Goal: Navigation & Orientation: Find specific page/section

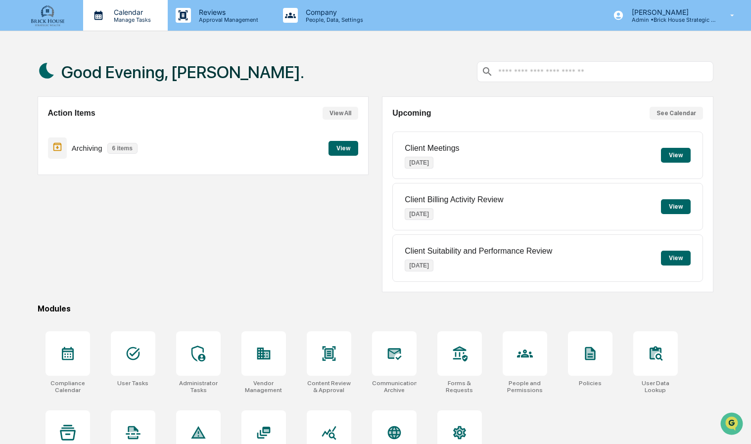
click at [130, 9] on p "Calendar" at bounding box center [131, 12] width 50 height 8
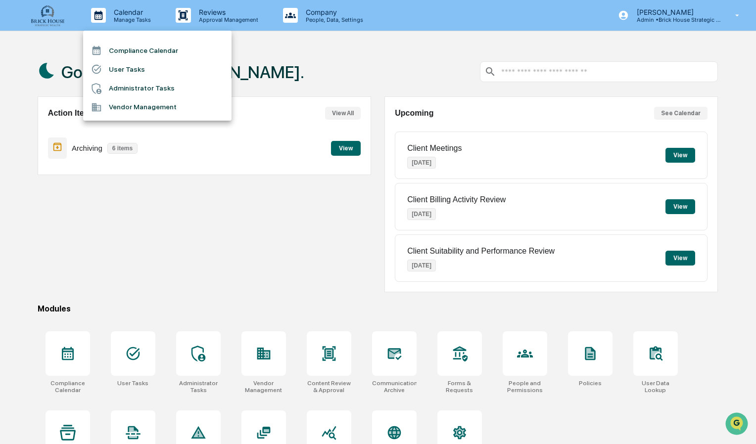
click at [145, 49] on li "Compliance Calendar" at bounding box center [157, 50] width 148 height 19
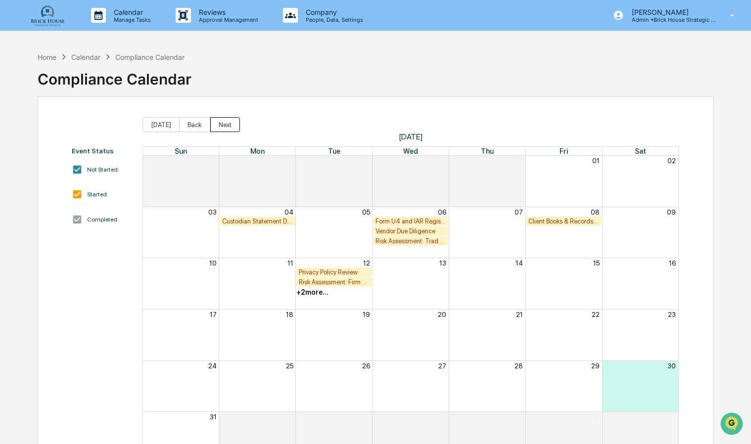
click at [222, 127] on button "Next" at bounding box center [225, 124] width 30 height 15
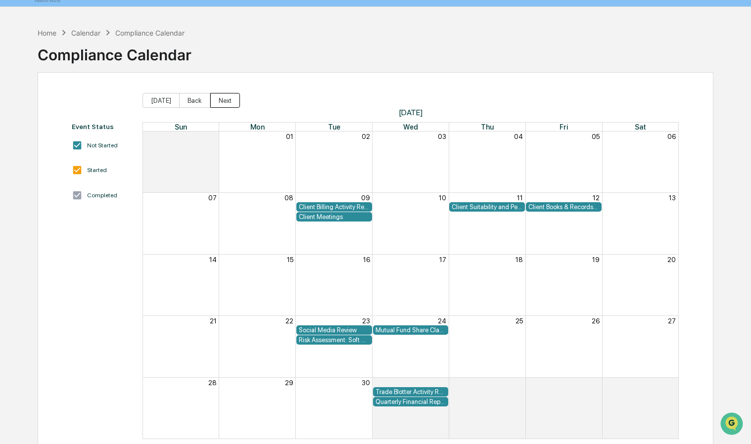
scroll to position [25, 0]
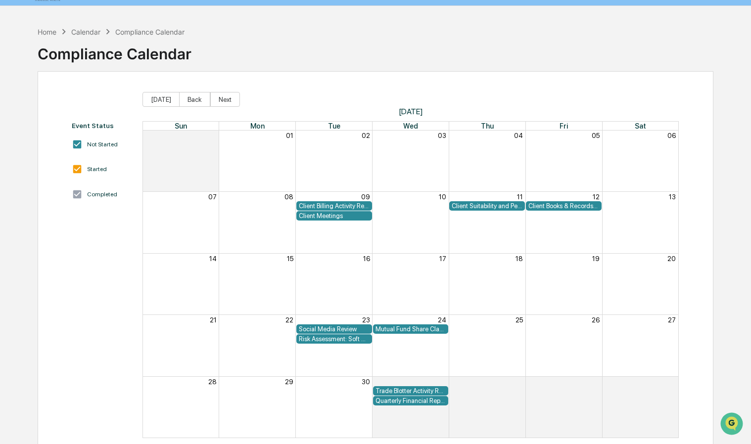
click at [337, 205] on div "Client Billing Activity Review" at bounding box center [334, 205] width 71 height 7
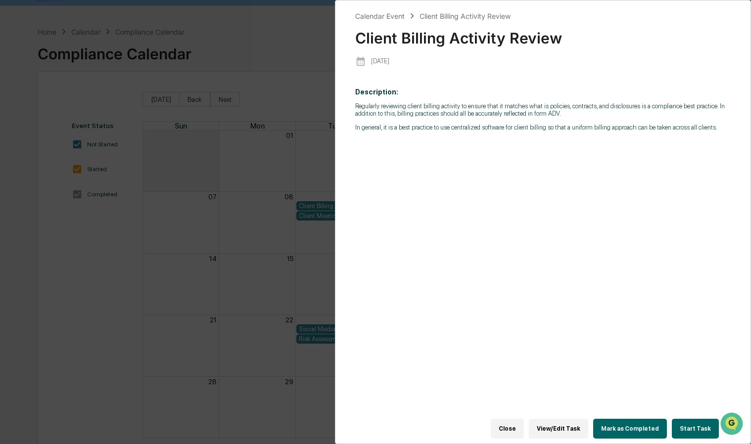
click at [314, 187] on div "Calendar Event Client Billing Activity Review Client Billing Activity Review [D…" at bounding box center [375, 222] width 751 height 444
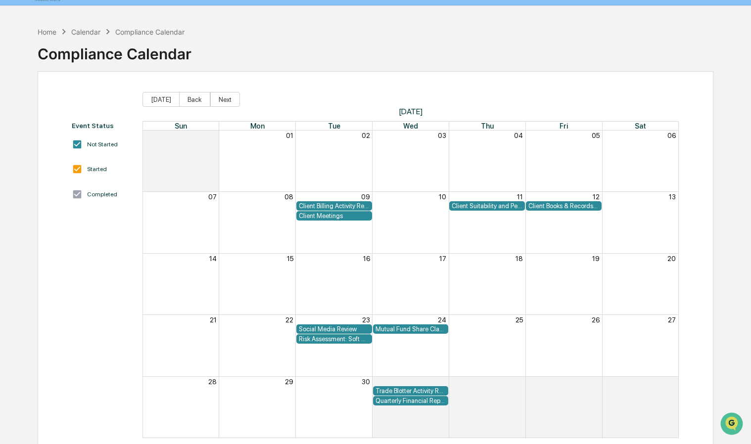
click at [322, 216] on div "Client Meetings" at bounding box center [334, 215] width 71 height 7
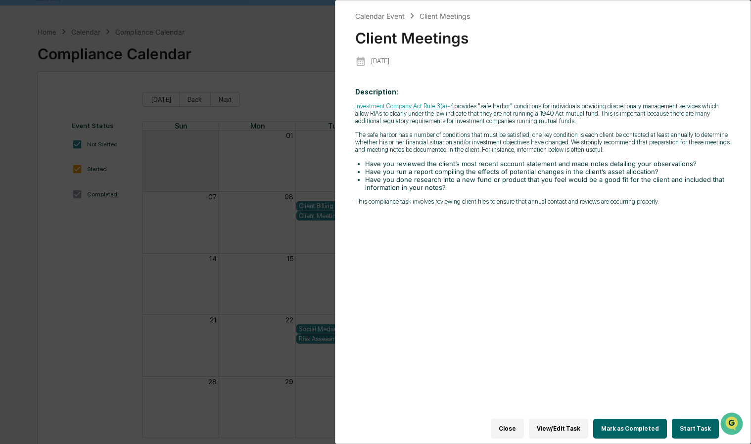
click at [282, 179] on div "Calendar Event Client Meetings Client Meetings [DATE] Description: Investment C…" at bounding box center [375, 222] width 751 height 444
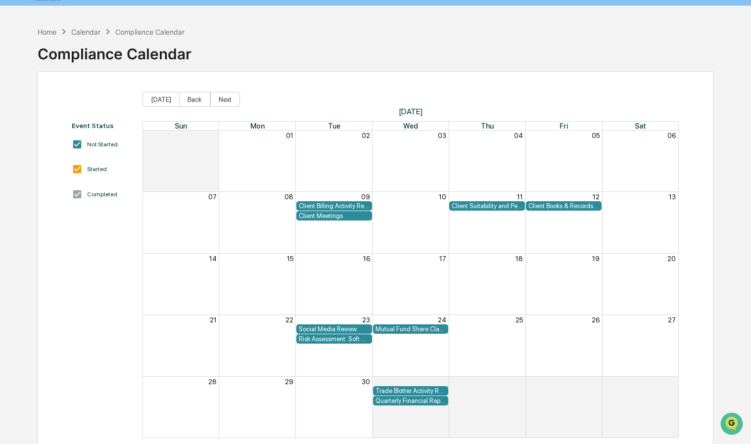
click at [317, 215] on div "Client Meetings" at bounding box center [334, 215] width 71 height 7
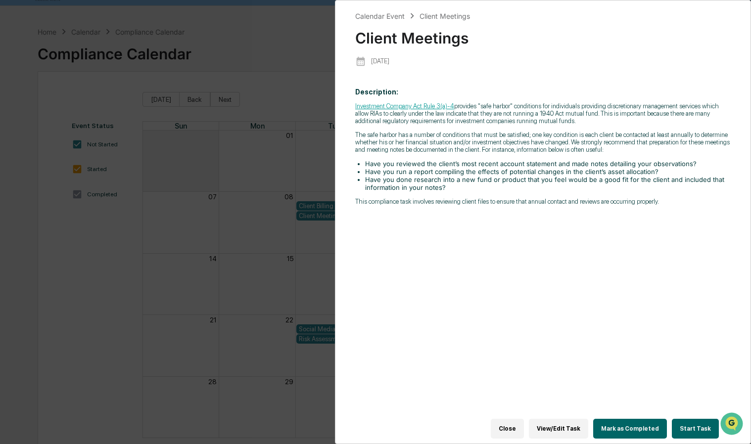
click at [281, 158] on div "Calendar Event Client Meetings Client Meetings [DATE] Description: Investment C…" at bounding box center [375, 222] width 751 height 444
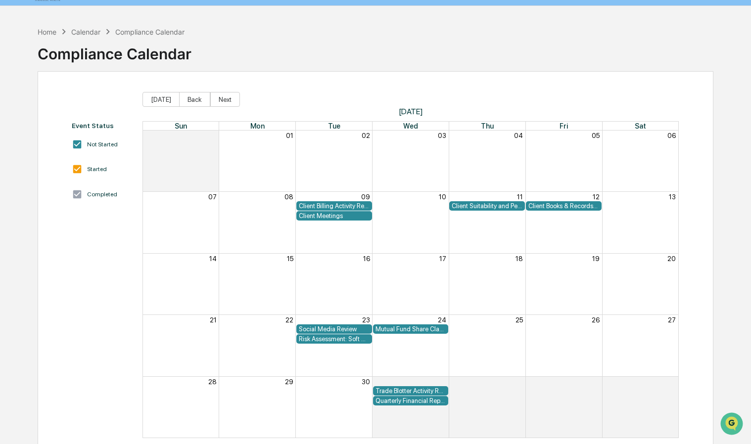
click at [486, 204] on div "Client Suitability and Performance Review" at bounding box center [487, 205] width 71 height 7
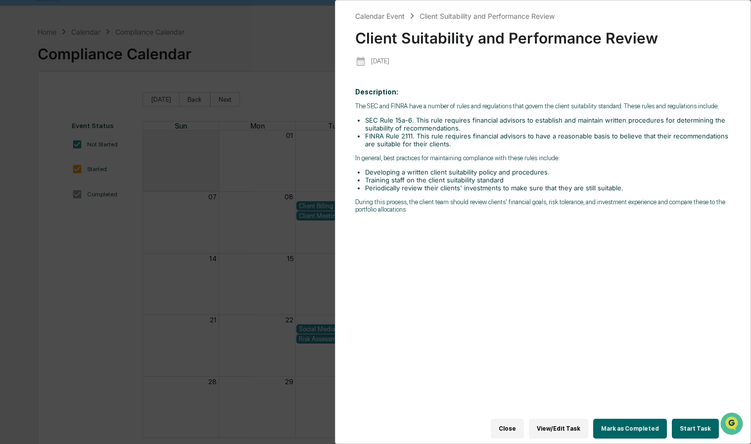
click at [316, 226] on div "Calendar Event Client Suitability and Performance Review Client Suitability and…" at bounding box center [375, 222] width 751 height 444
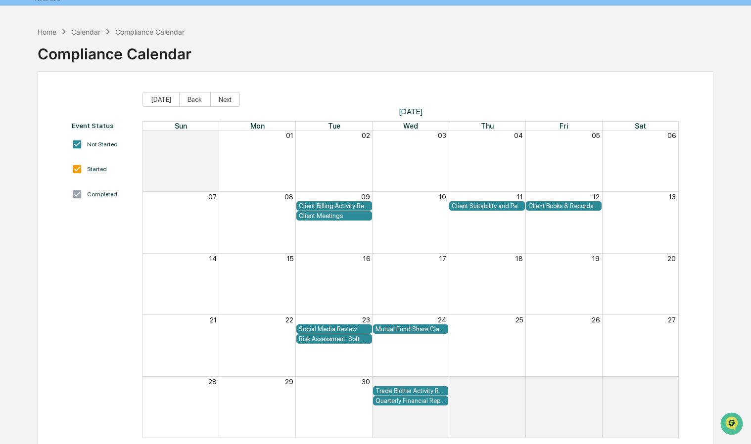
scroll to position [47, 0]
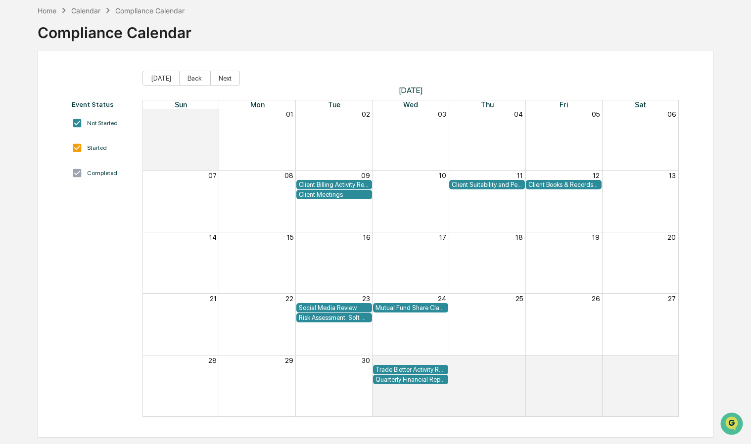
click at [329, 306] on div "Social Media Review" at bounding box center [334, 307] width 71 height 7
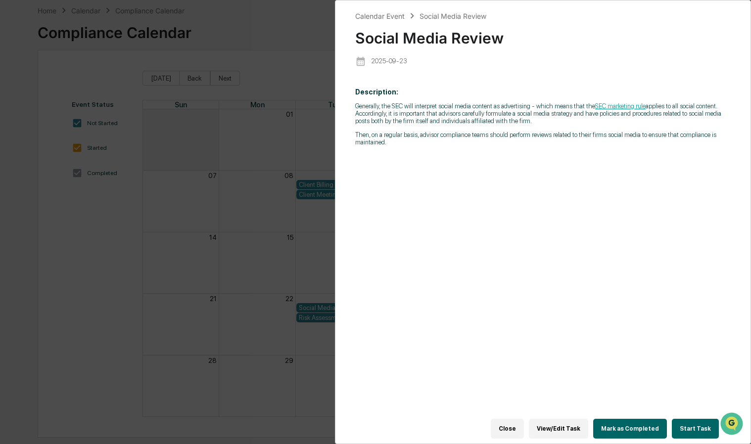
click at [301, 254] on div "Calendar Event Social Media Review Social Media Review [DATE] Description: Gene…" at bounding box center [375, 222] width 751 height 444
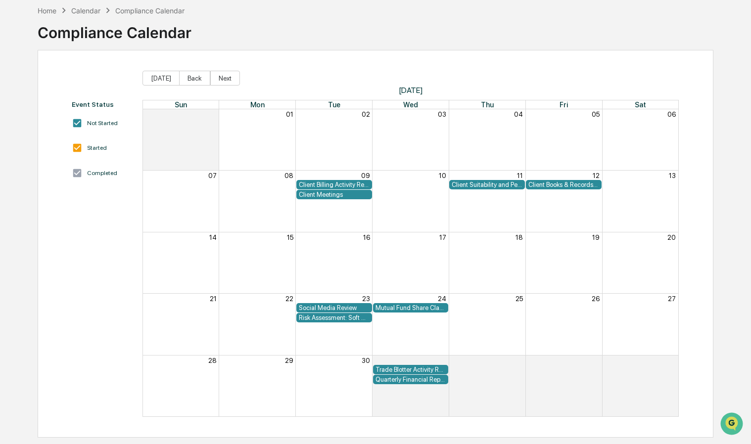
click at [325, 320] on div "Risk Assessment: Soft Dollar Kickbacks" at bounding box center [334, 317] width 71 height 7
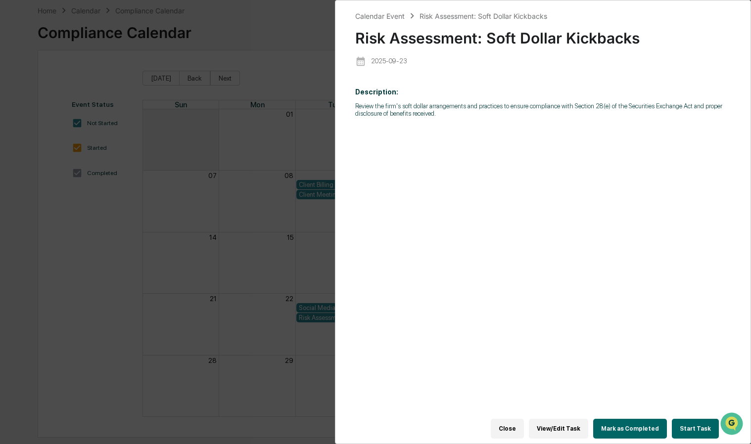
click at [299, 266] on div "Calendar Event Risk Assessment: Soft Dollar Kickbacks Risk Assessment: Soft Dol…" at bounding box center [375, 222] width 751 height 444
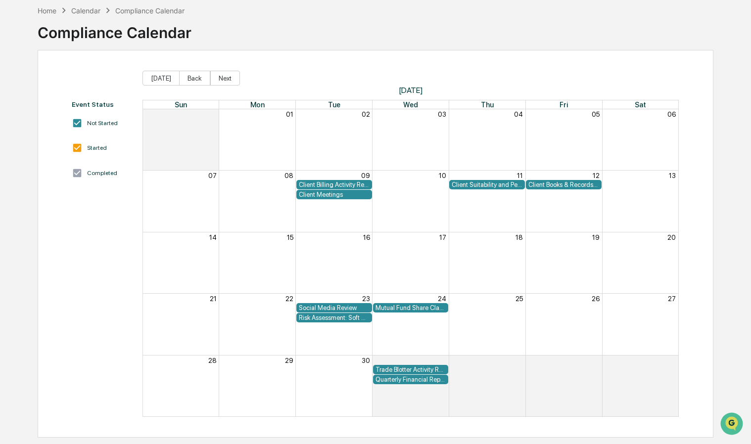
drag, startPoint x: 407, startPoint y: 306, endPoint x: 395, endPoint y: 293, distance: 17.1
click at [395, 294] on div "21 22 23 24 25 26 27 Social Media Review Mutual Fund Share Class & Fee Review R…" at bounding box center [411, 308] width 536 height 29
drag, startPoint x: 400, startPoint y: 305, endPoint x: 386, endPoint y: 284, distance: 24.3
click at [386, 284] on div "Sun Mon Tue Wed Thu Fri Sat 31 01 02 03 04 05 06 07 08 09 10 11 12 13 Client Bi…" at bounding box center [410, 258] width 537 height 317
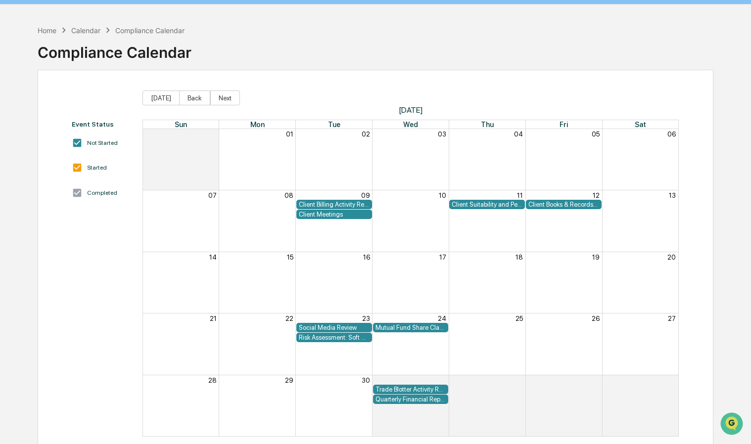
scroll to position [26, 0]
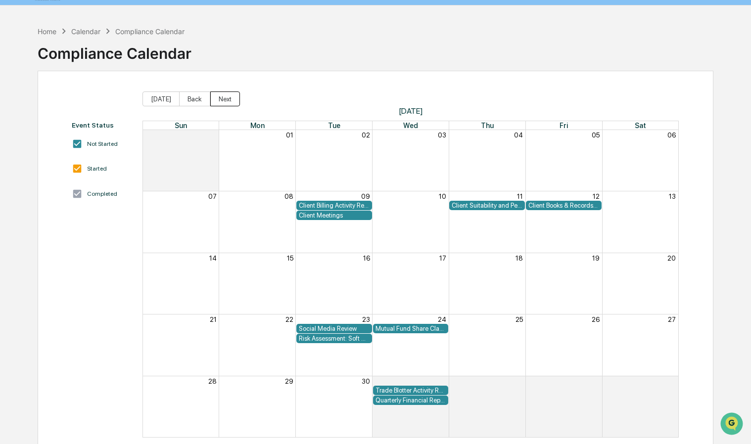
click at [224, 102] on button "Next" at bounding box center [225, 99] width 30 height 15
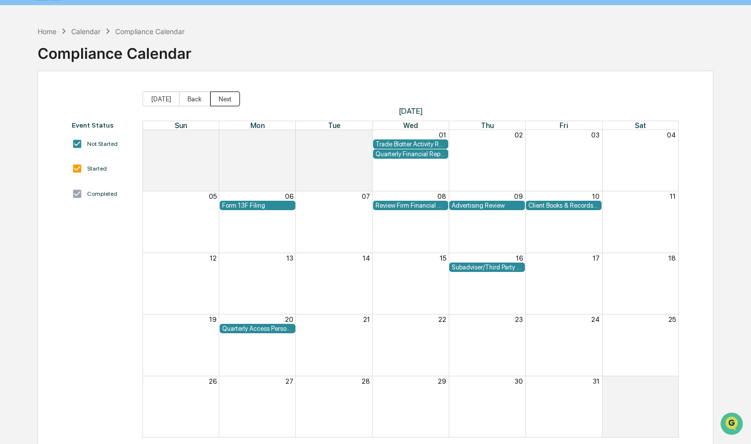
scroll to position [0, 0]
